Goal: Task Accomplishment & Management: Manage account settings

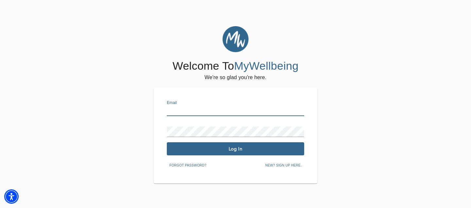
click at [208, 113] on input "text" at bounding box center [235, 111] width 137 height 10
type input "[EMAIL_ADDRESS][DOMAIN_NAME]"
click at [233, 151] on span "Log In" at bounding box center [235, 149] width 132 height 6
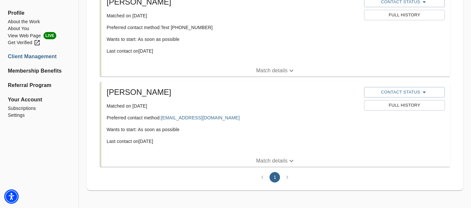
scroll to position [145, 0]
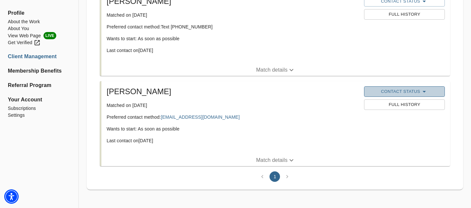
click at [392, 91] on span "Contact Status" at bounding box center [404, 92] width 74 height 8
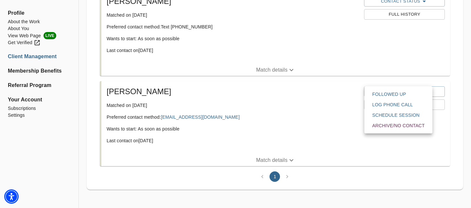
click at [388, 92] on span "Followed Up" at bounding box center [398, 94] width 52 height 7
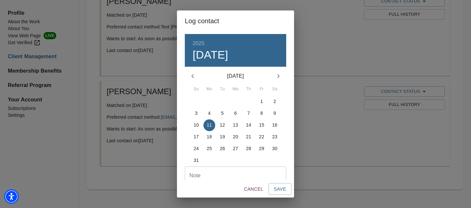
click at [213, 123] on span "11" at bounding box center [209, 125] width 12 height 7
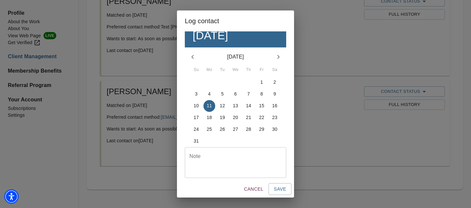
click at [201, 148] on div "Note" at bounding box center [235, 162] width 101 height 31
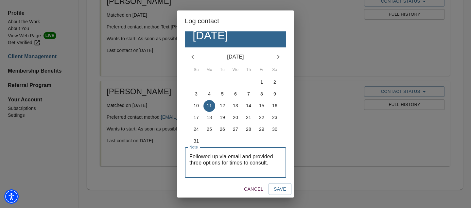
click at [276, 162] on textarea "Followed up via email and provided three options for times to consult." at bounding box center [235, 162] width 92 height 19
click at [189, 154] on textarea "Followed up via email and provided three options for times to consult." at bounding box center [235, 162] width 92 height 19
click at [276, 162] on textarea "Followed up via email and provided three options for times to consult." at bounding box center [235, 162] width 92 height 19
click at [248, 172] on div "Followed up via email and provided three options for times to consult. Note" at bounding box center [235, 162] width 101 height 31
click at [282, 163] on div "Followed up via email and provided three options for times to consult. Note" at bounding box center [235, 162] width 101 height 31
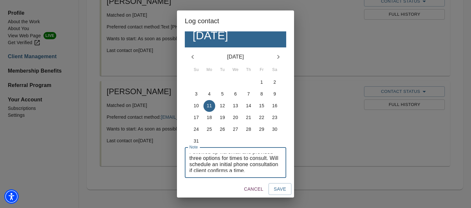
scroll to position [6, 0]
type textarea "Followed up via email and provided three options for times to consult. Will sch…"
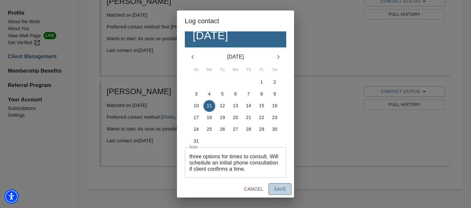
click at [281, 190] on span "Save" at bounding box center [280, 189] width 12 height 8
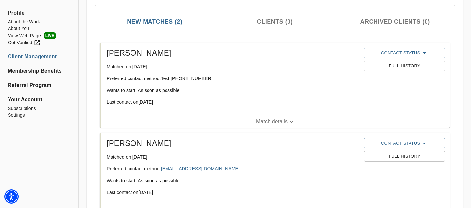
scroll to position [145, 0]
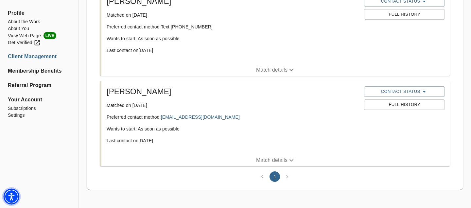
click at [12, 197] on img "Accessibility Menu" at bounding box center [12, 197] width 16 height 16
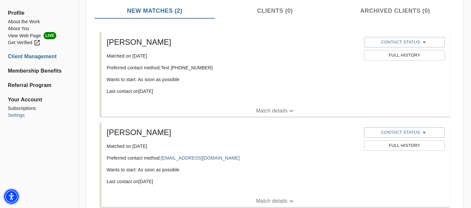
scroll to position [0, 0]
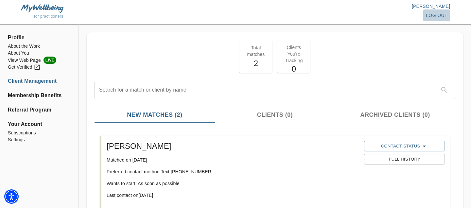
click at [433, 15] on span "log out" at bounding box center [437, 15] width 22 height 8
